Goal: Task Accomplishment & Management: Manage account settings

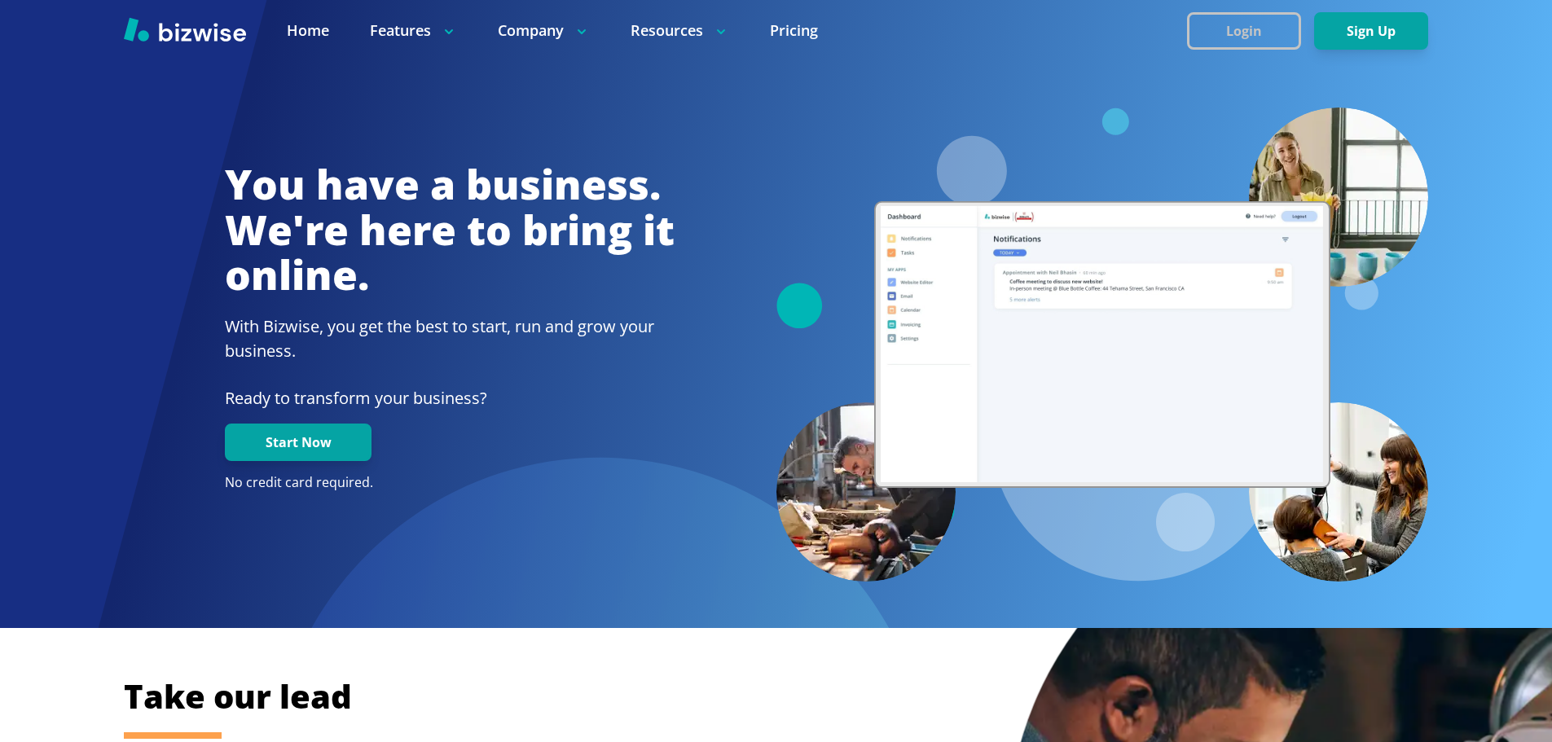
click at [1219, 42] on button "Login" at bounding box center [1244, 30] width 114 height 37
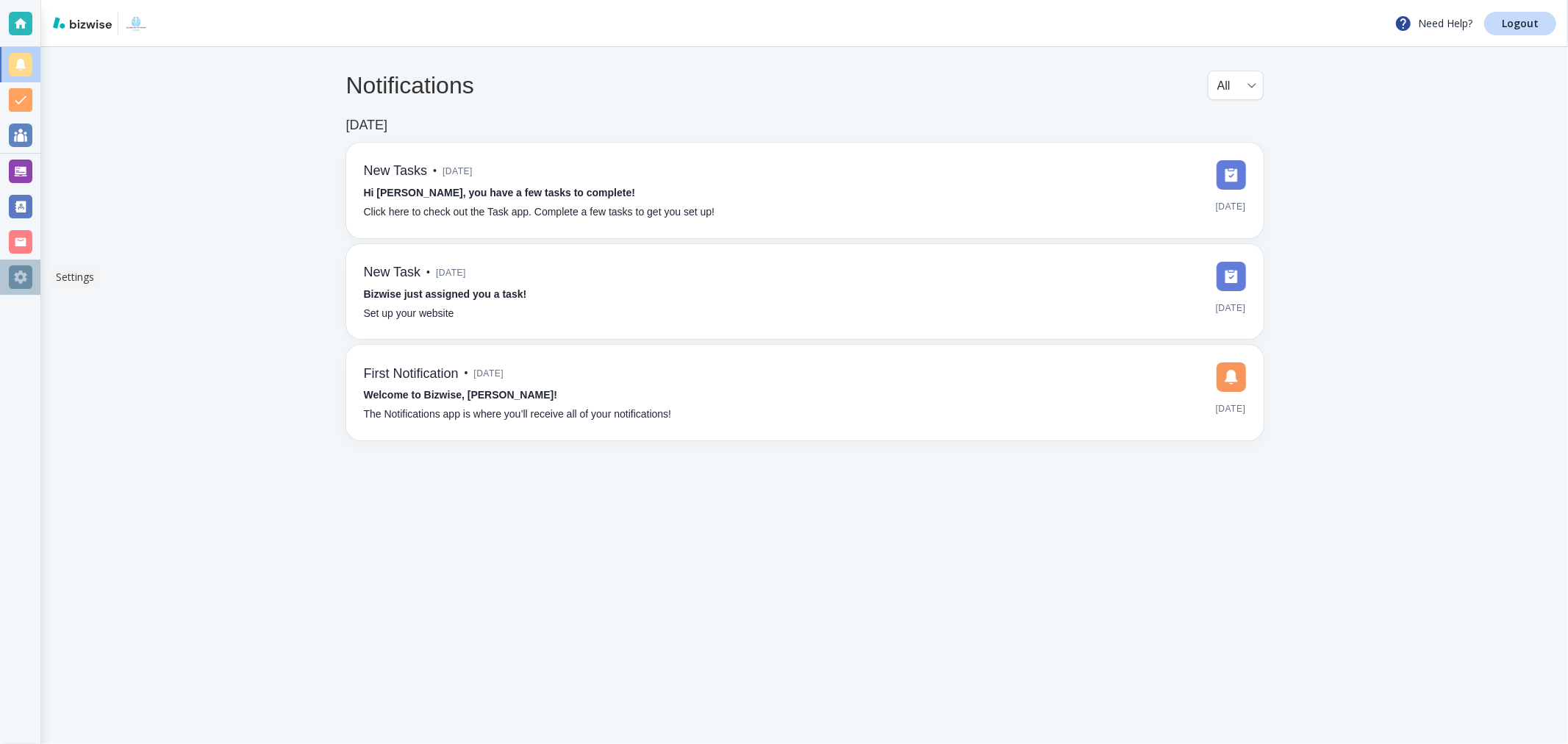
click at [24, 269] on div at bounding box center [21, 277] width 23 height 23
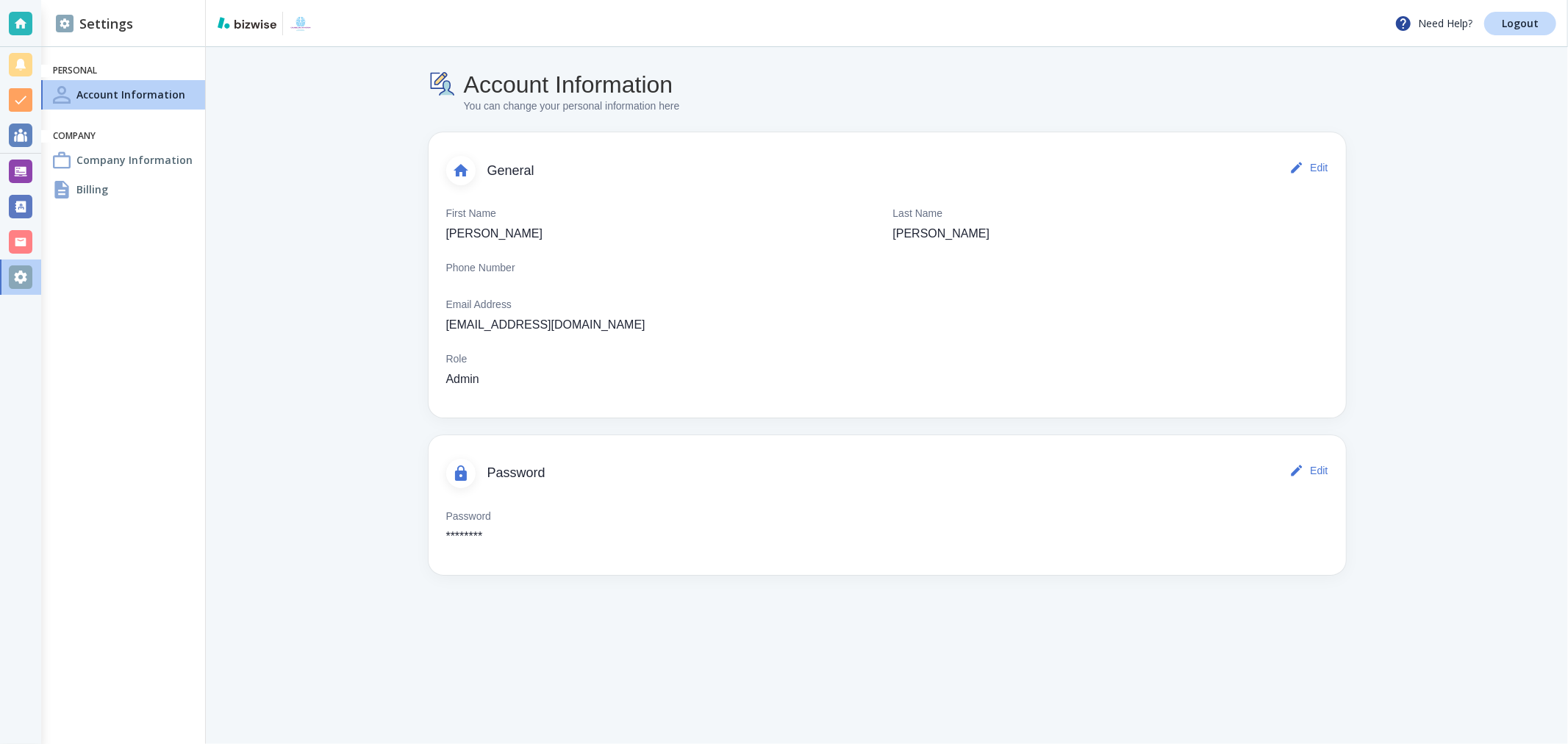
click at [107, 195] on div "Billing" at bounding box center [124, 190] width 164 height 30
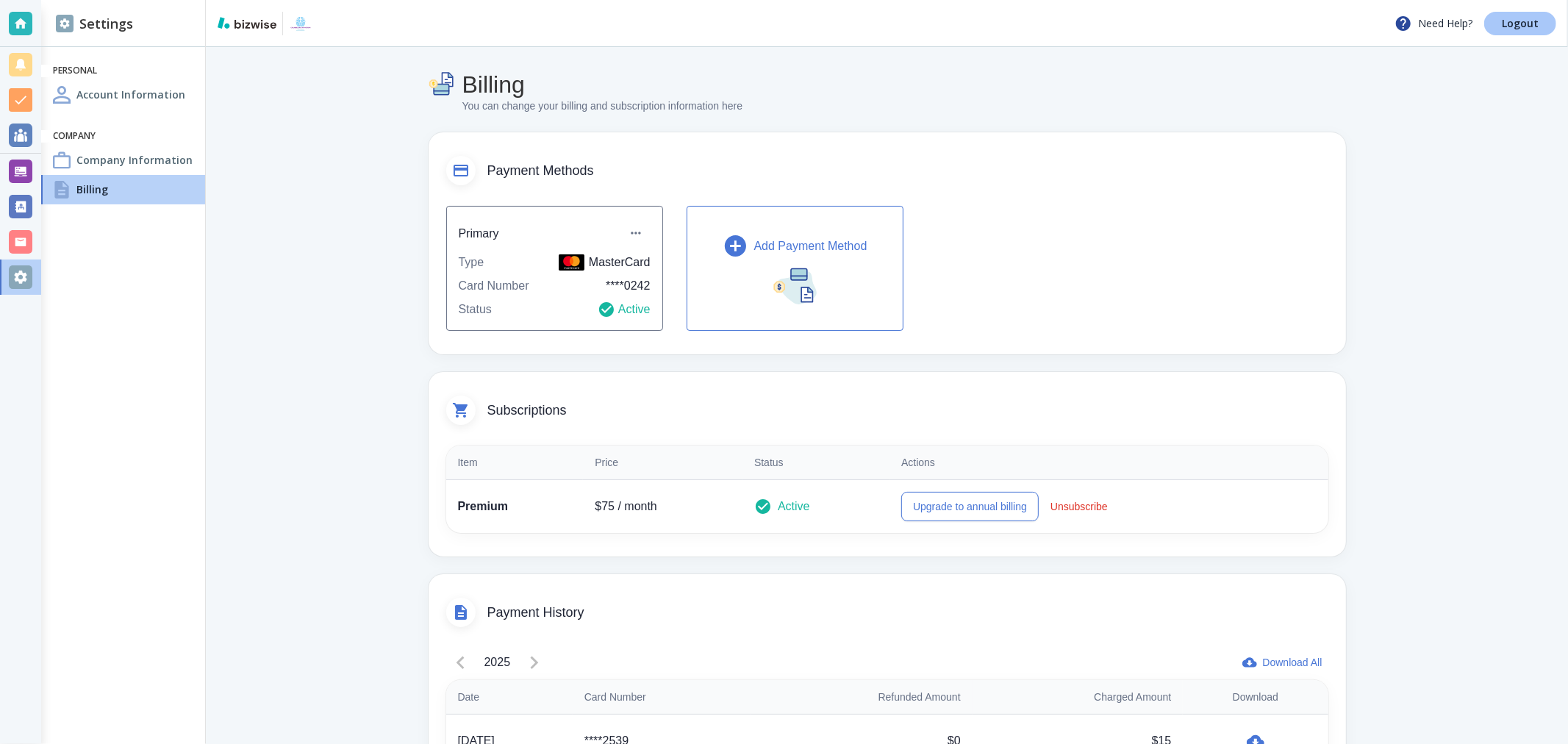
click at [1509, 25] on p "Logout" at bounding box center [1520, 23] width 37 height 10
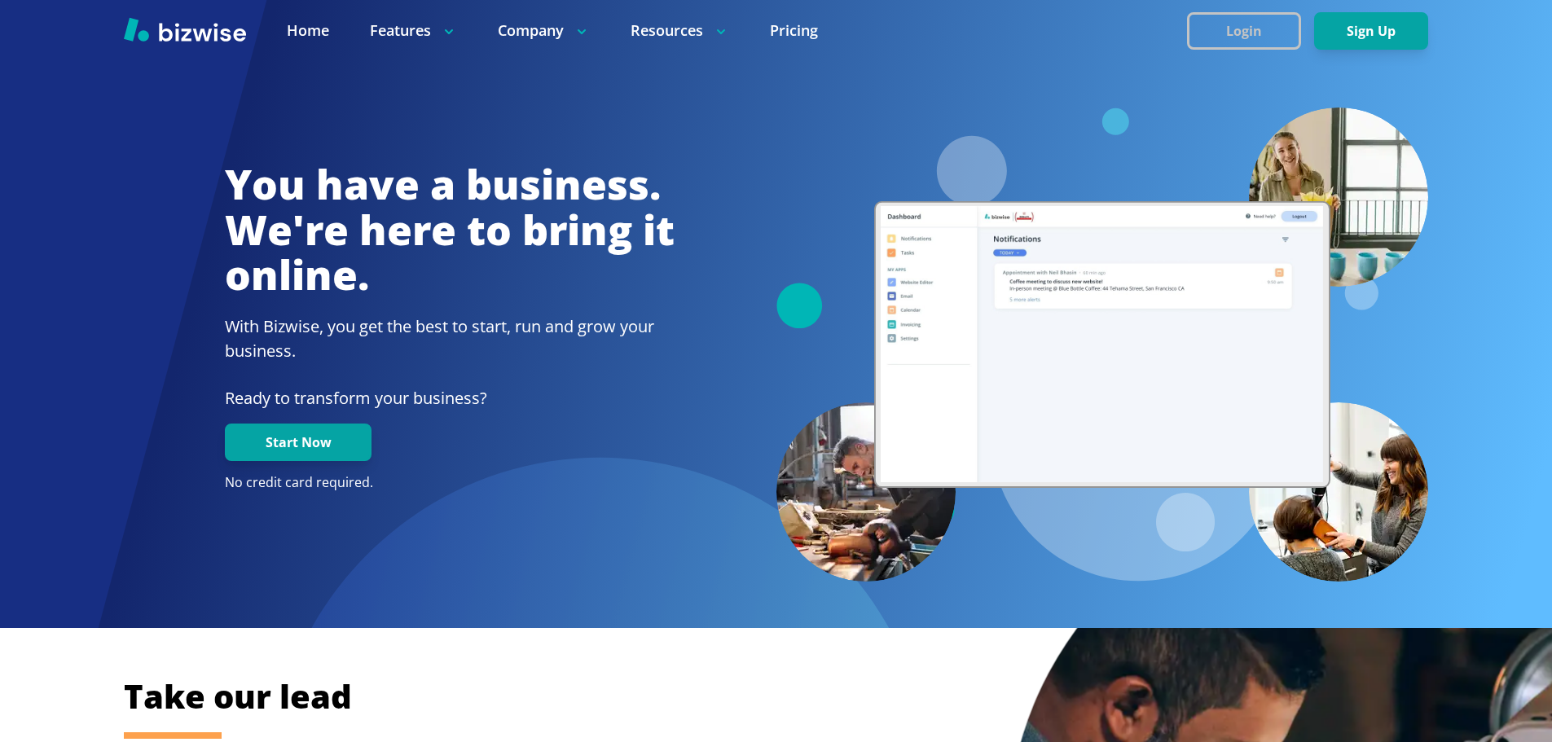
click at [1236, 33] on button "Login" at bounding box center [1244, 30] width 114 height 37
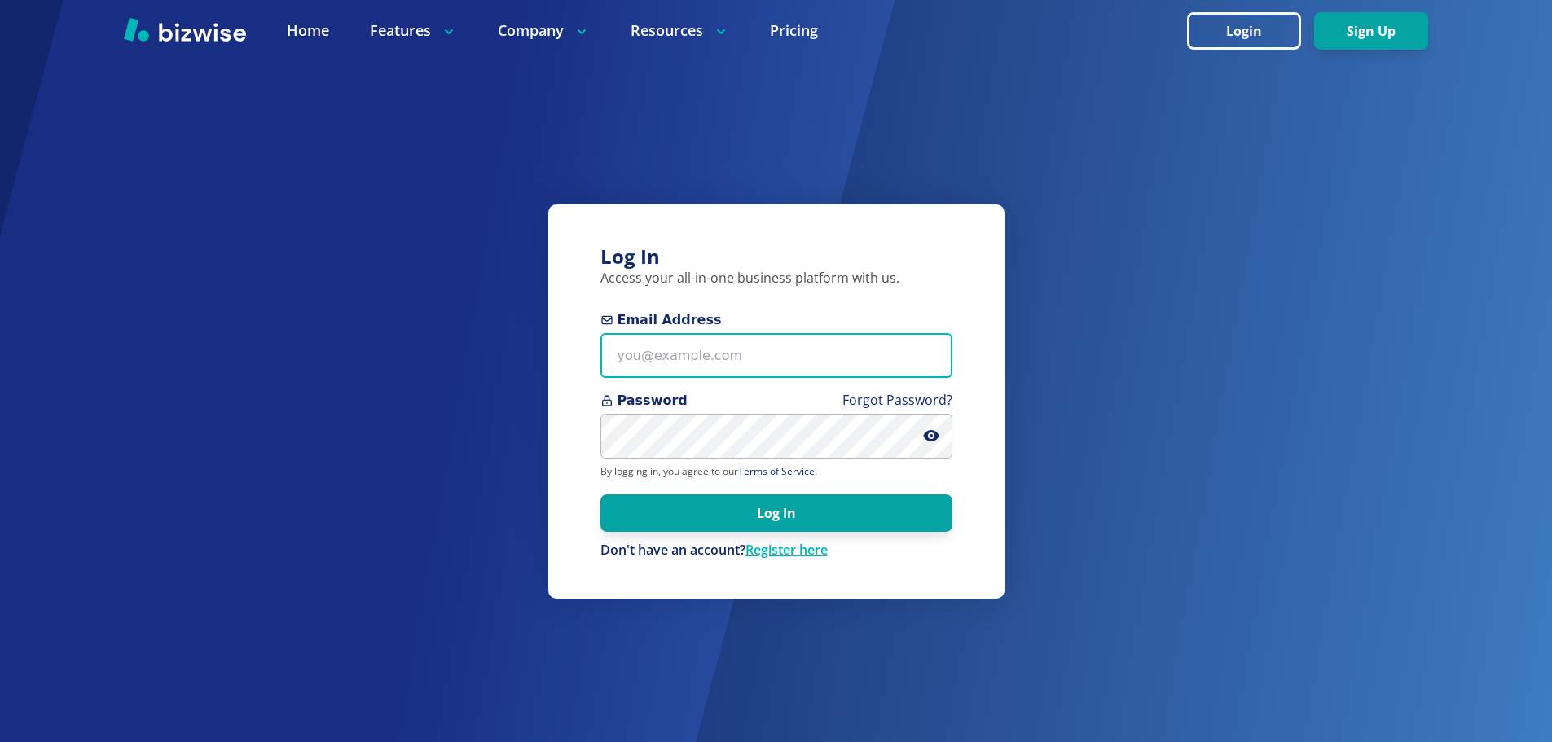
click at [713, 350] on input "Email Address" at bounding box center [776, 355] width 352 height 45
paste input "yourdrywalldoctor@gmail.com"
type input "yourdrywalldoctor@gmail.com"
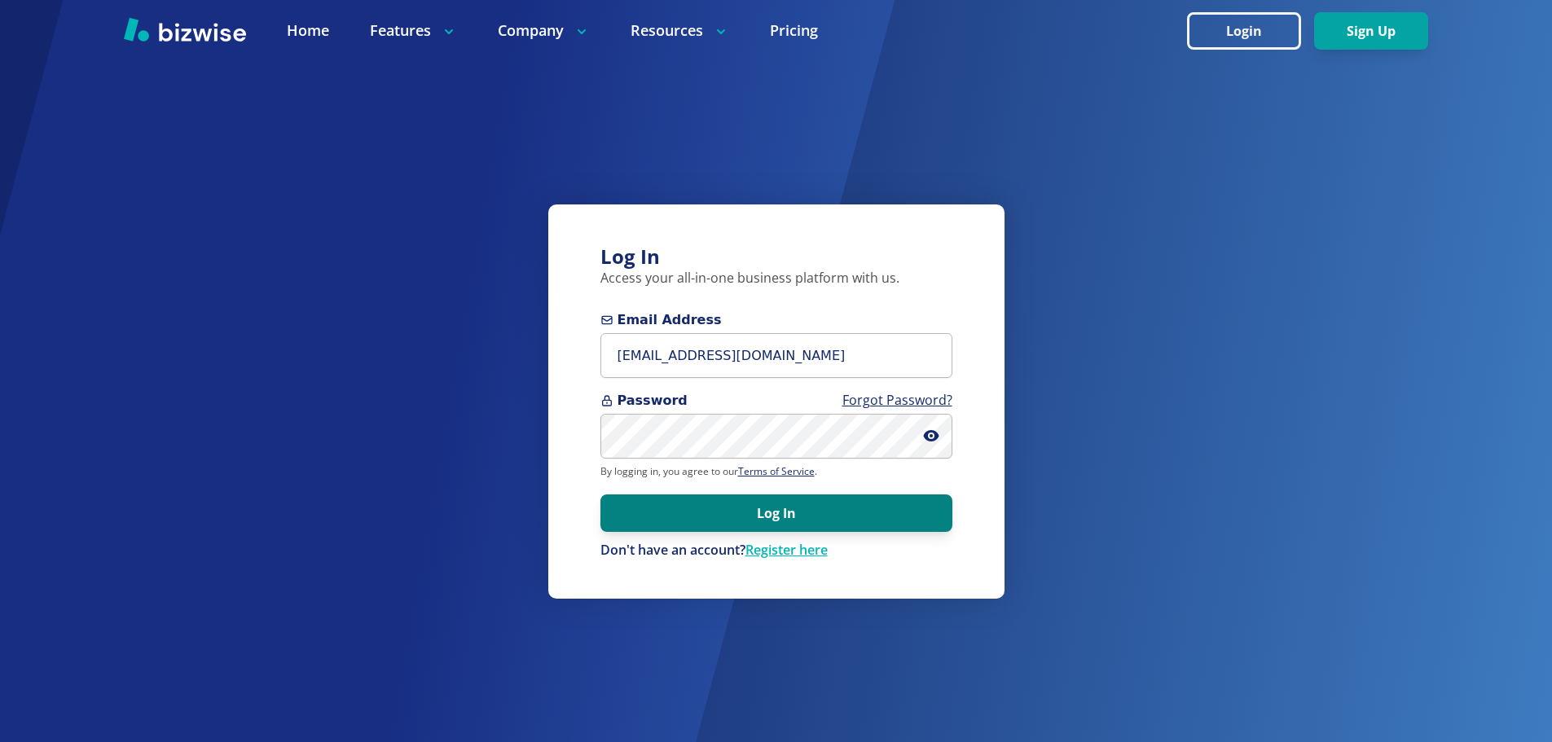
click at [735, 513] on button "Log In" at bounding box center [776, 512] width 352 height 37
